Goal: Task Accomplishment & Management: Manage account settings

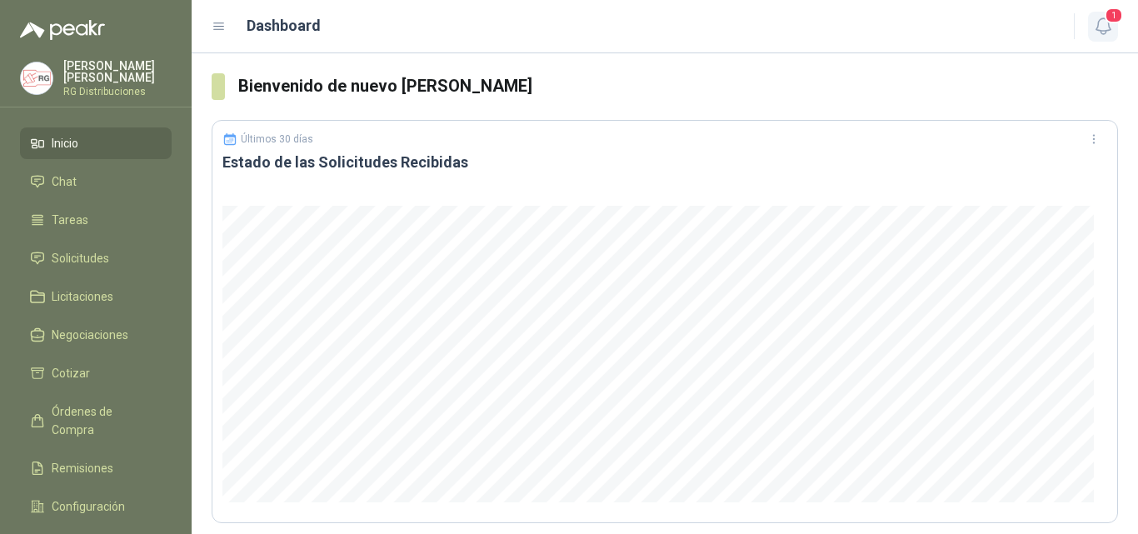
click at [1105, 34] on icon "button" at bounding box center [1103, 26] width 14 height 16
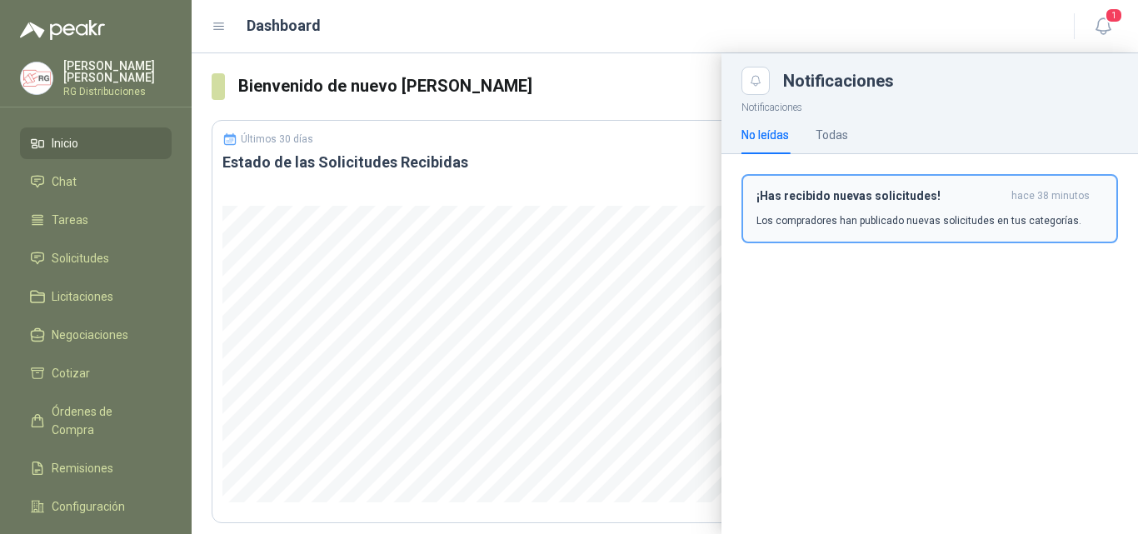
click at [883, 202] on h3 "¡Has recibido nuevas solicitudes!" at bounding box center [881, 196] width 248 height 14
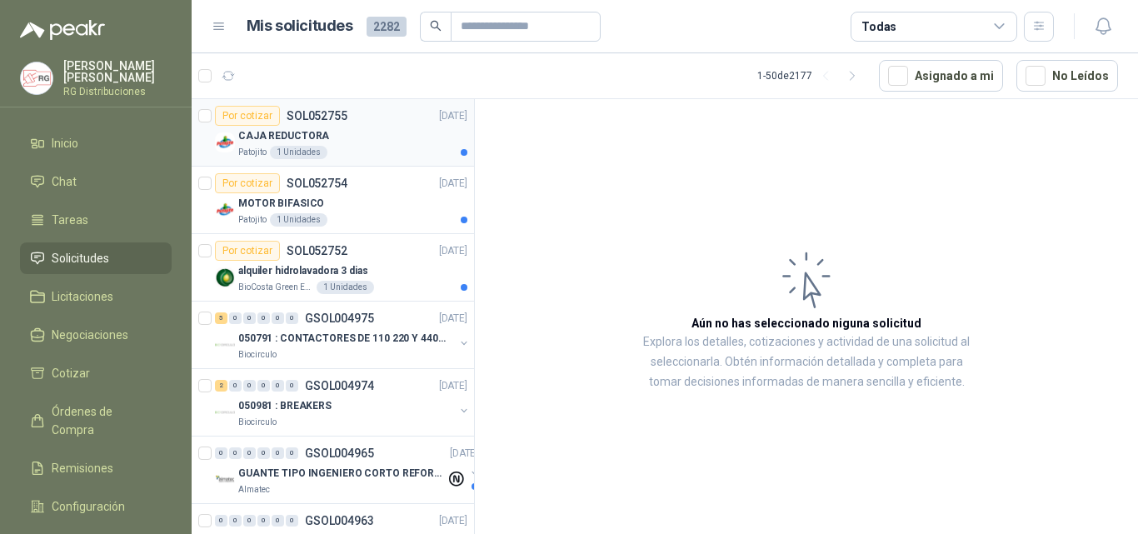
click at [367, 146] on div "Patojito 1 Unidades" at bounding box center [352, 152] width 229 height 13
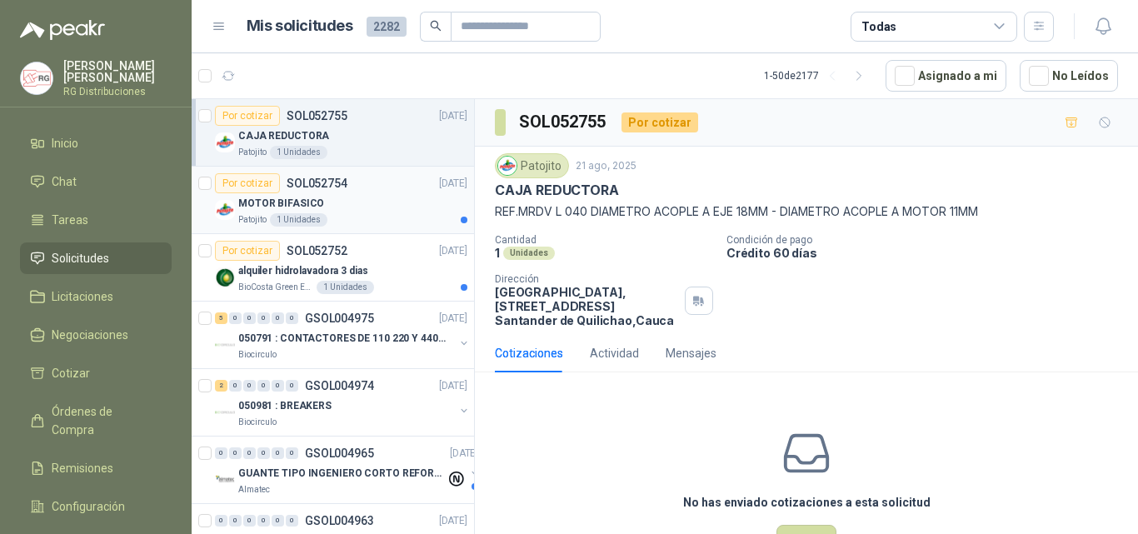
click at [369, 205] on div "MOTOR BIFASICO" at bounding box center [352, 203] width 229 height 20
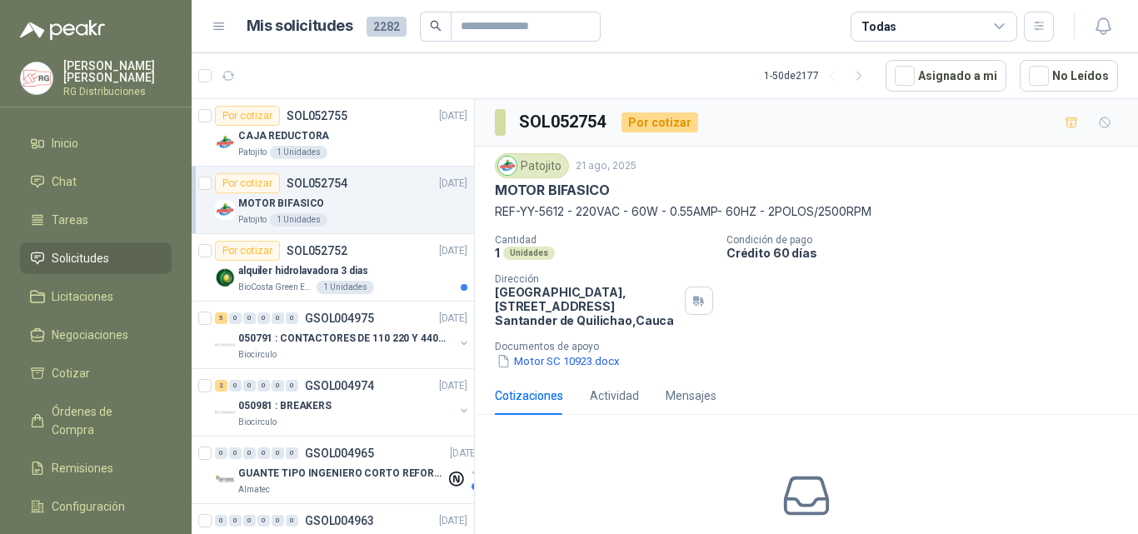
drag, startPoint x: 496, startPoint y: 208, endPoint x: 922, endPoint y: 215, distance: 425.8
click at [922, 215] on p "REF-YY-5612 - 220VAC - 60W - 0.55AMP- 60HZ - 2POLOS/2500RPM" at bounding box center [806, 211] width 623 height 18
click at [924, 227] on div "Patojito [DATE] MOTOR BIFASICO REF-YY-5612 - 220VAC - 60W - 0.55AMP- 60HZ - 2PO…" at bounding box center [806, 261] width 623 height 217
drag, startPoint x: 486, startPoint y: 203, endPoint x: 897, endPoint y: 217, distance: 411.9
click at [883, 197] on div "Patojito [DATE] MOTOR BIFASICO REF-YY-5612 - 220VAC - 60W - 0.55AMP- 60HZ - 2PO…" at bounding box center [806, 262] width 663 height 230
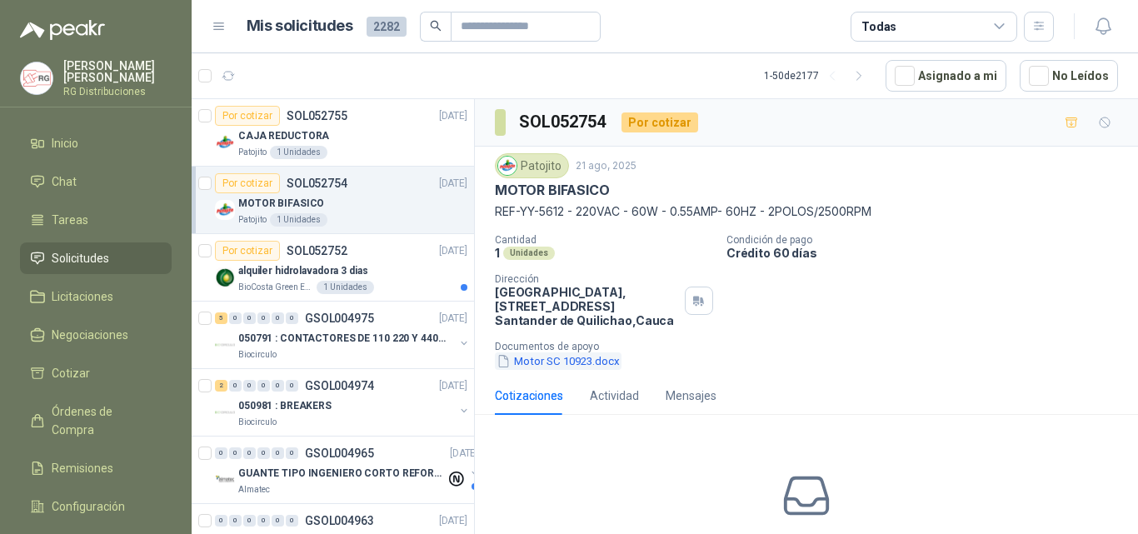
click at [559, 366] on button "Motor SC 10923.docx" at bounding box center [558, 360] width 127 height 17
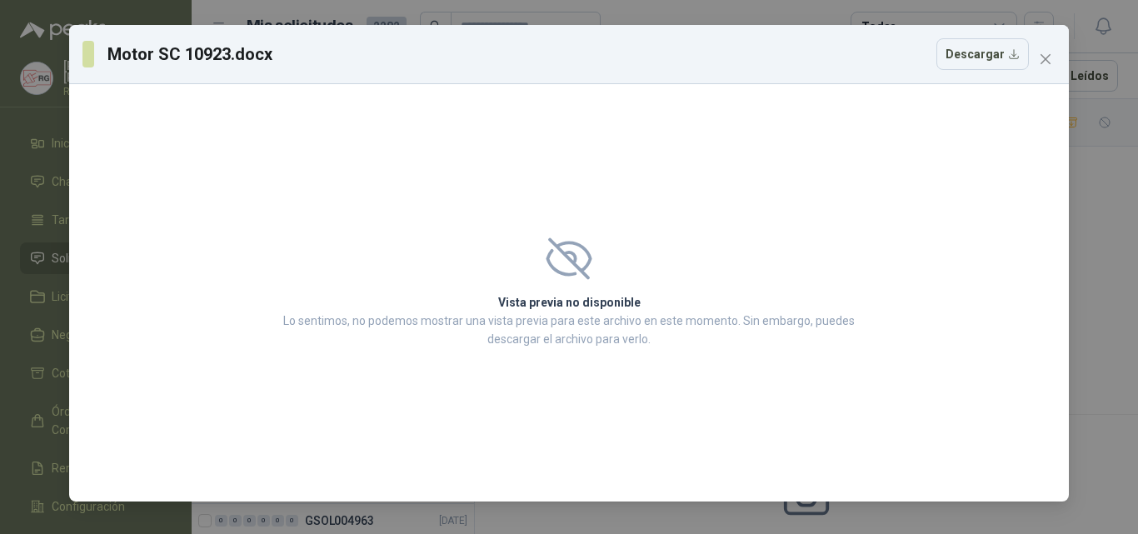
click at [563, 277] on icon at bounding box center [569, 258] width 46 height 42
click at [579, 253] on icon at bounding box center [569, 258] width 46 height 42
drag, startPoint x: 168, startPoint y: 65, endPoint x: 320, endPoint y: 59, distance: 151.8
click at [313, 55] on div "Motor SC 10923.docx Descargar" at bounding box center [555, 54] width 947 height 32
click at [991, 62] on button "Descargar" at bounding box center [983, 54] width 92 height 32
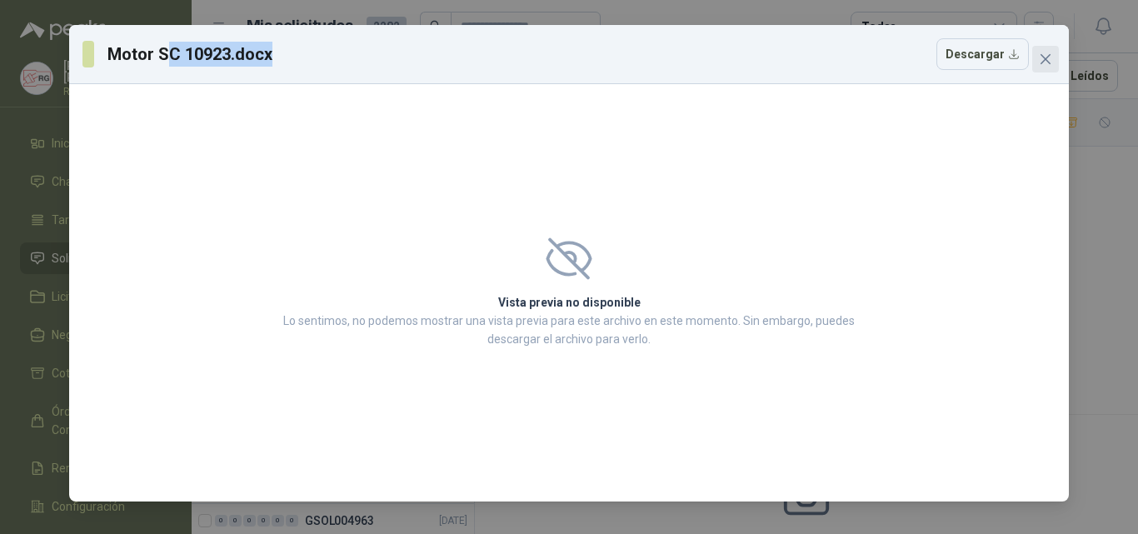
click at [1050, 61] on icon "close" at bounding box center [1045, 58] width 13 height 13
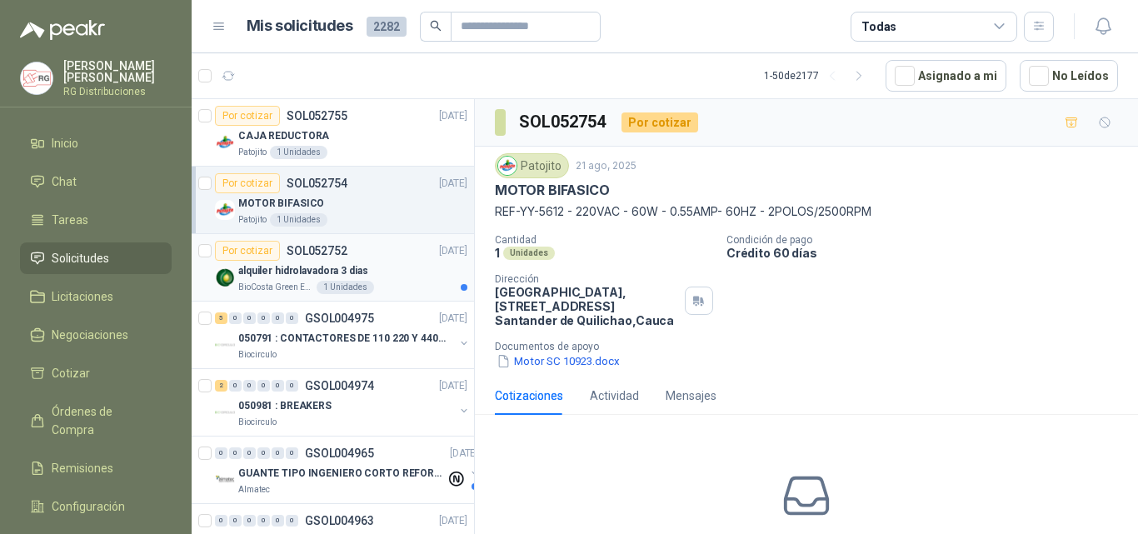
click at [387, 277] on div "alquiler hidrolavadora 3 dias" at bounding box center [352, 271] width 229 height 20
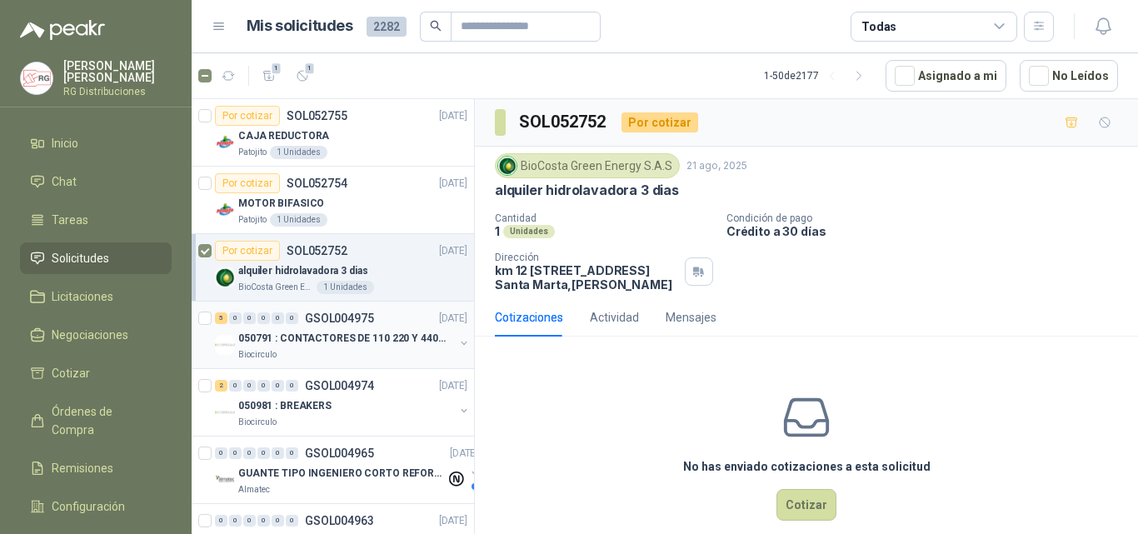
click at [363, 346] on p "050791 : CONTACTORES DE 110 220 Y 440 V" at bounding box center [341, 339] width 207 height 16
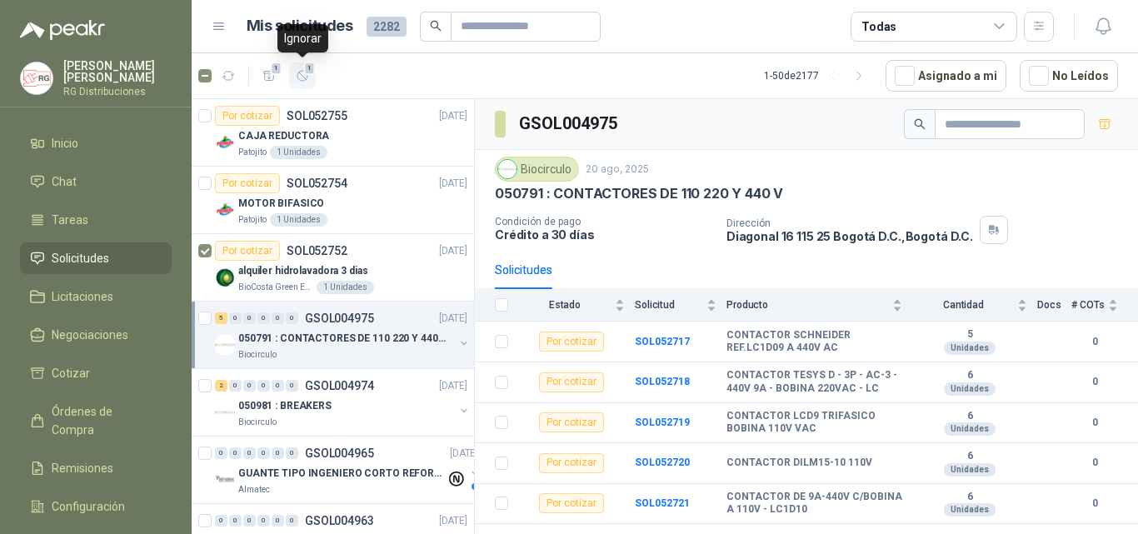
click at [304, 72] on span "1" at bounding box center [310, 68] width 12 height 13
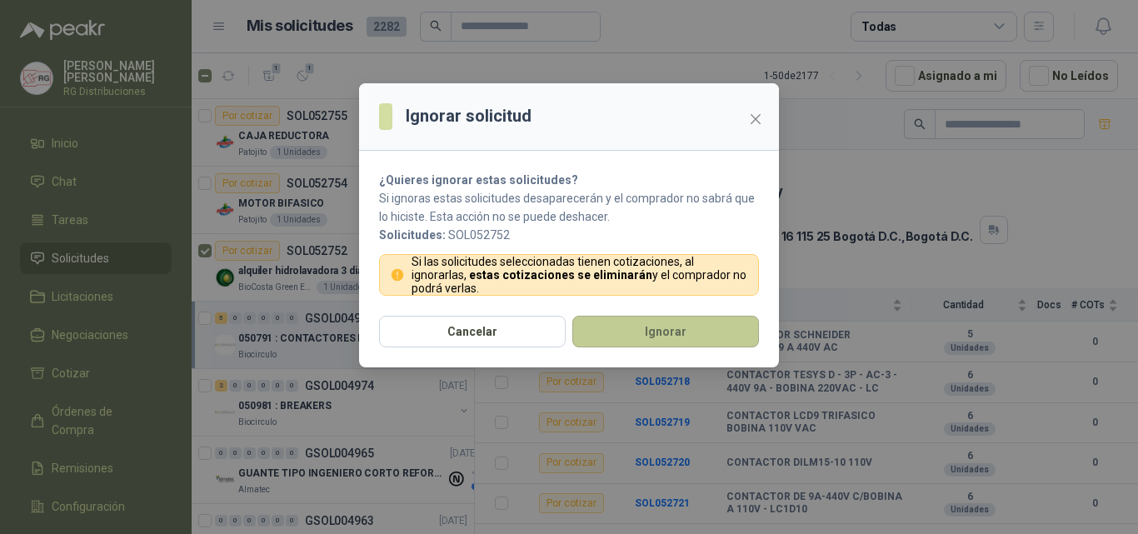
click at [619, 330] on button "Ignorar" at bounding box center [665, 332] width 187 height 32
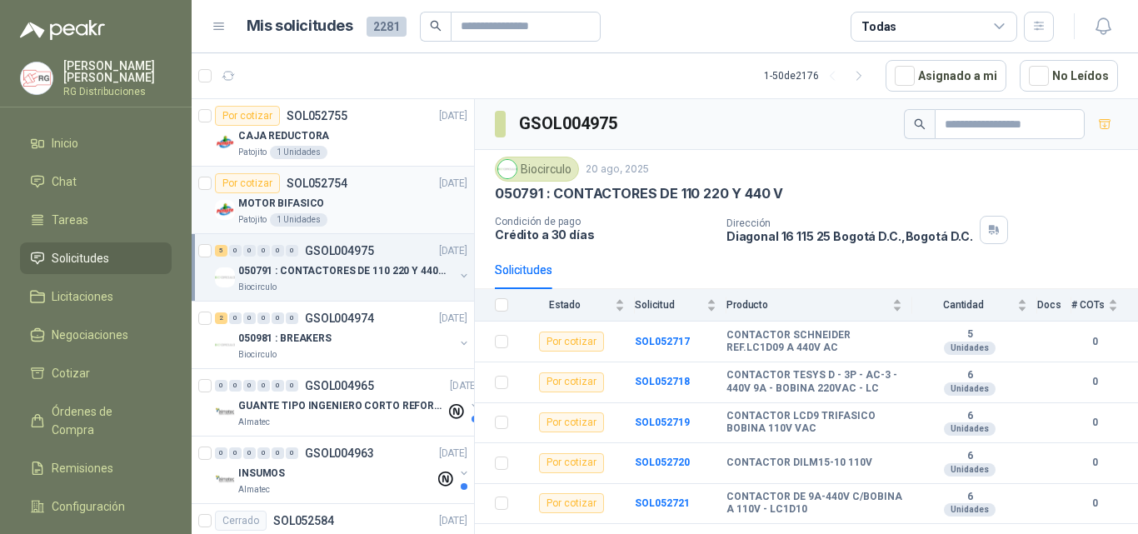
click at [361, 212] on div "MOTOR BIFASICO" at bounding box center [352, 203] width 229 height 20
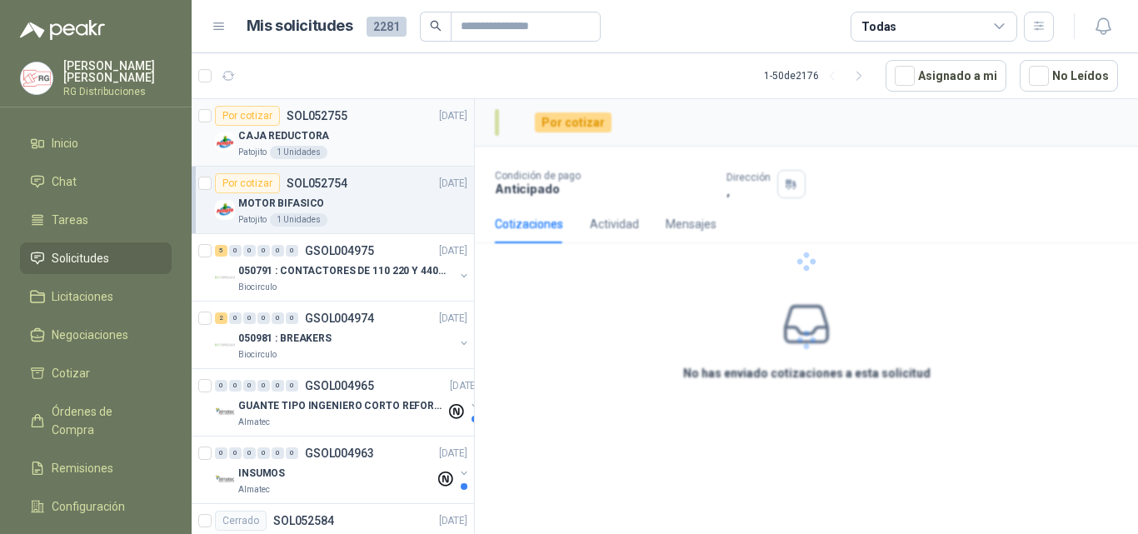
click at [357, 149] on div "Patojito 1 Unidades" at bounding box center [352, 152] width 229 height 13
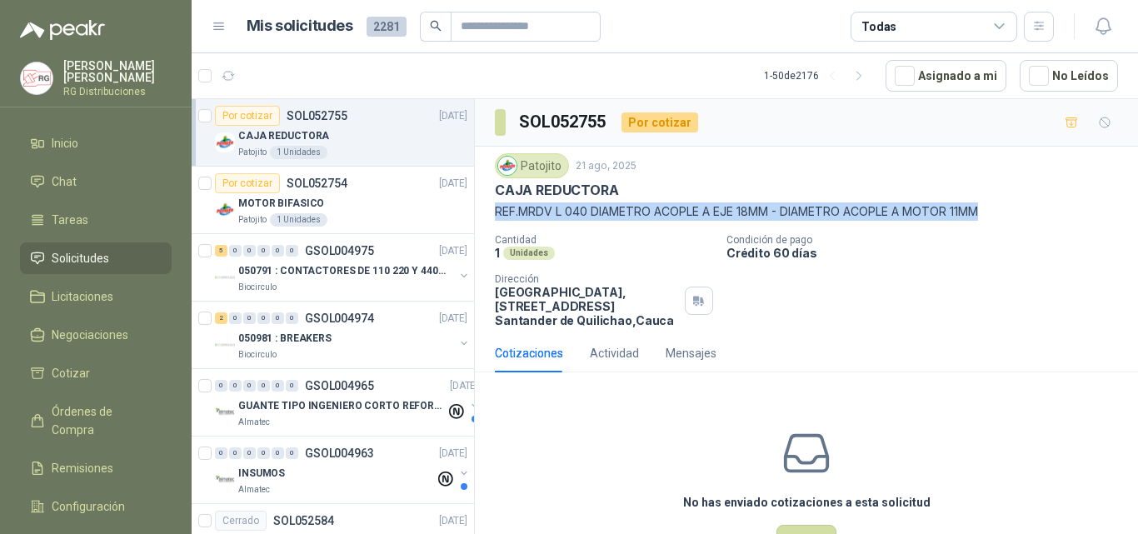
drag, startPoint x: 517, startPoint y: 216, endPoint x: 1013, endPoint y: 216, distance: 495.8
click at [1013, 216] on p "REF.MRDV L 040 DIAMETRO ACOPLE A EJE 18MM - DIAMETRO ACOPLE A MOTOR 11MM" at bounding box center [806, 211] width 623 height 18
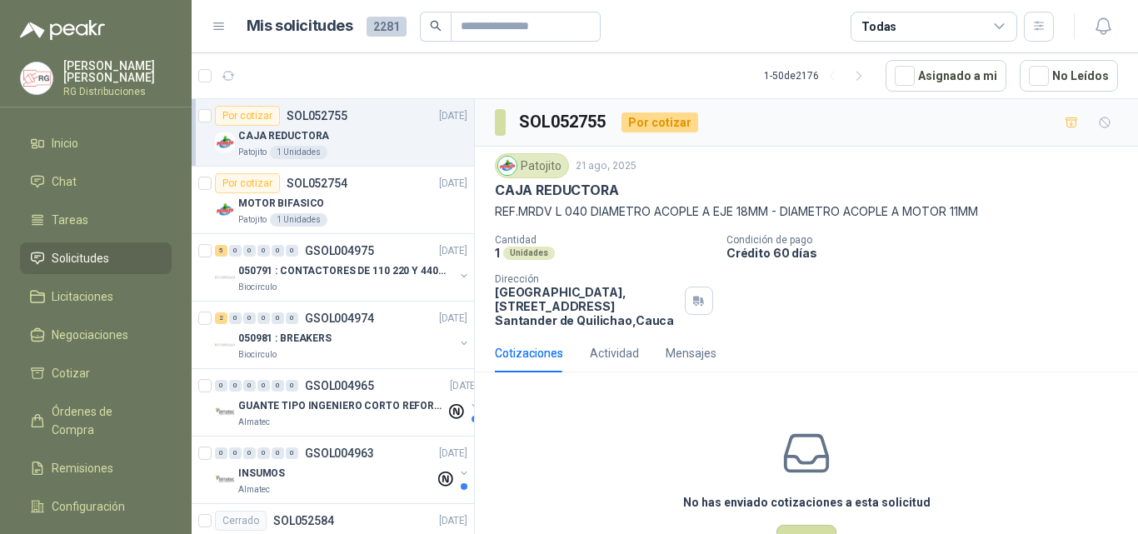
drag, startPoint x: 1017, startPoint y: 275, endPoint x: 974, endPoint y: 278, distance: 42.6
click at [1017, 277] on div "Cantidad 1 Unidades Condición de pago Crédito 60 días Dirección Parque Industri…" at bounding box center [806, 280] width 623 height 93
